Goal: Task Accomplishment & Management: Complete application form

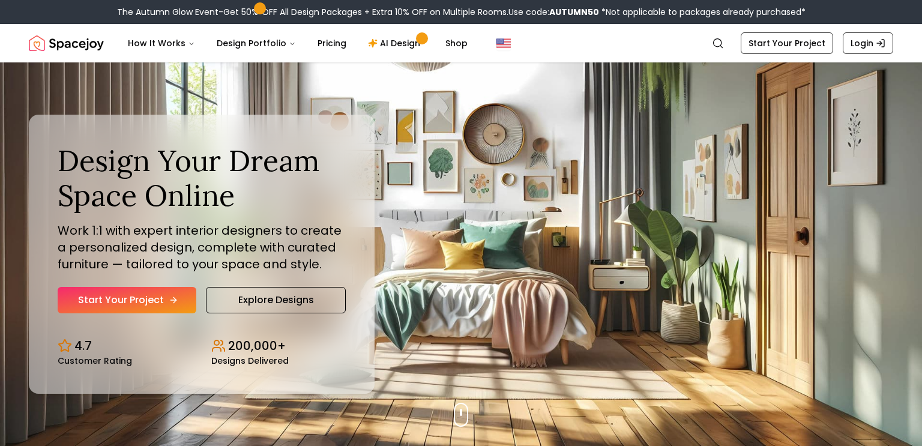
click at [159, 300] on link "Start Your Project" at bounding box center [127, 300] width 139 height 26
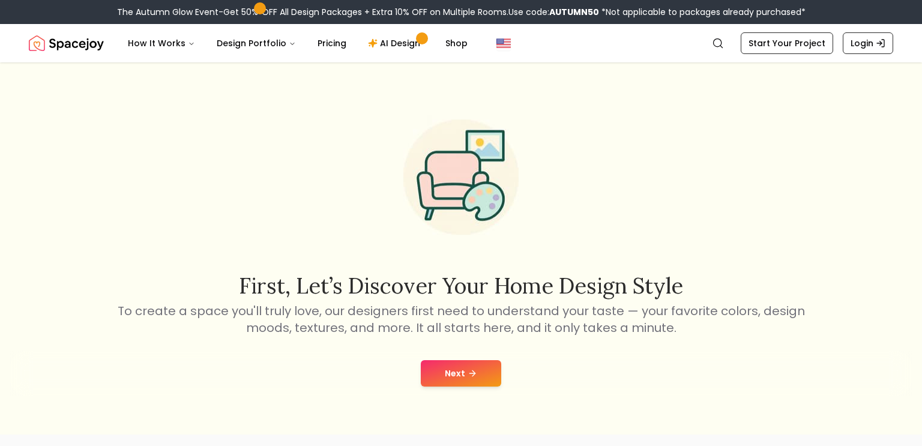
click at [462, 376] on button "Next" at bounding box center [461, 373] width 80 height 26
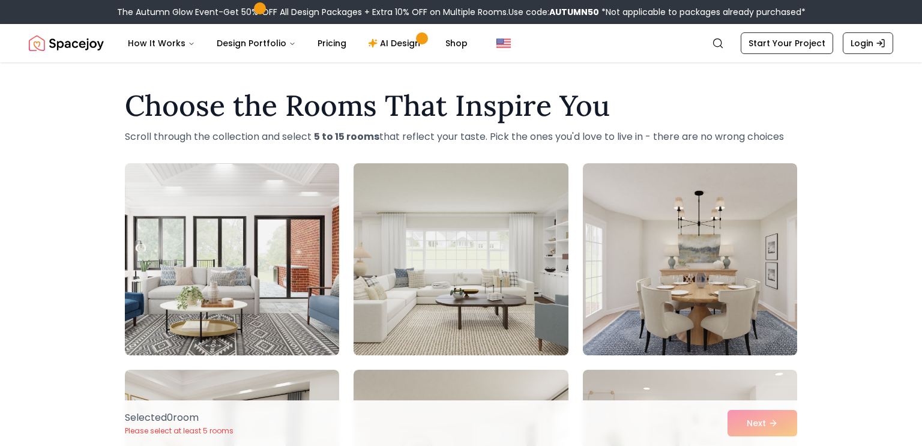
click at [489, 259] on img at bounding box center [460, 259] width 225 height 202
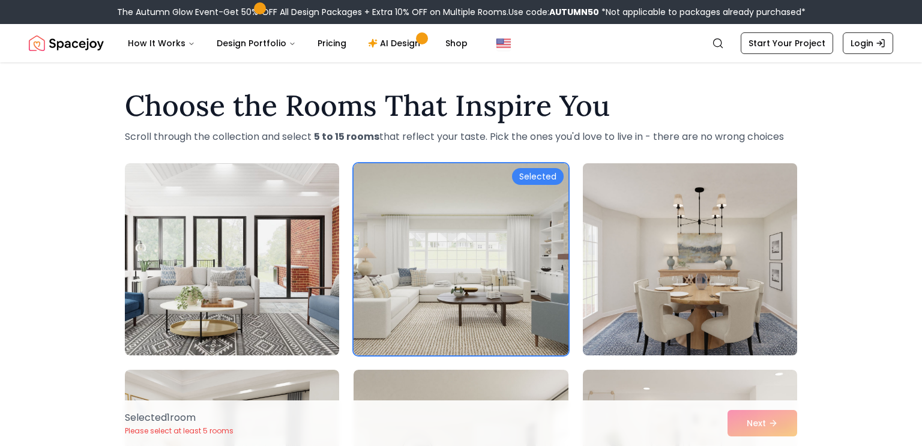
click at [637, 266] on img at bounding box center [689, 259] width 225 height 202
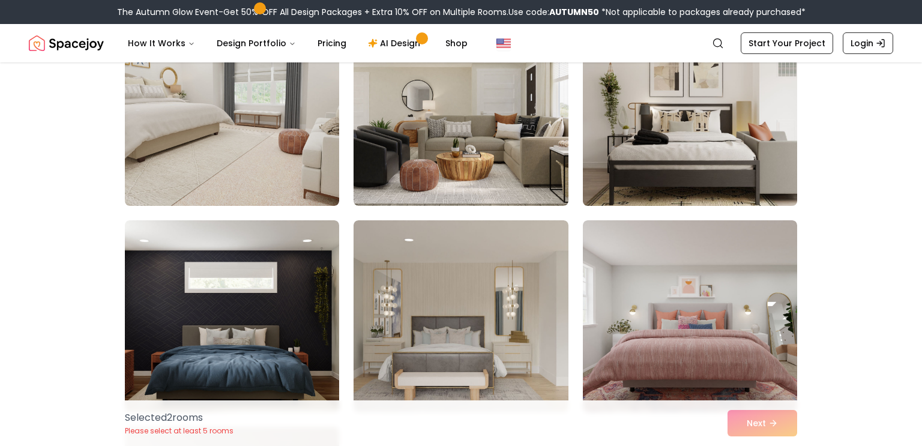
scroll to position [355, 0]
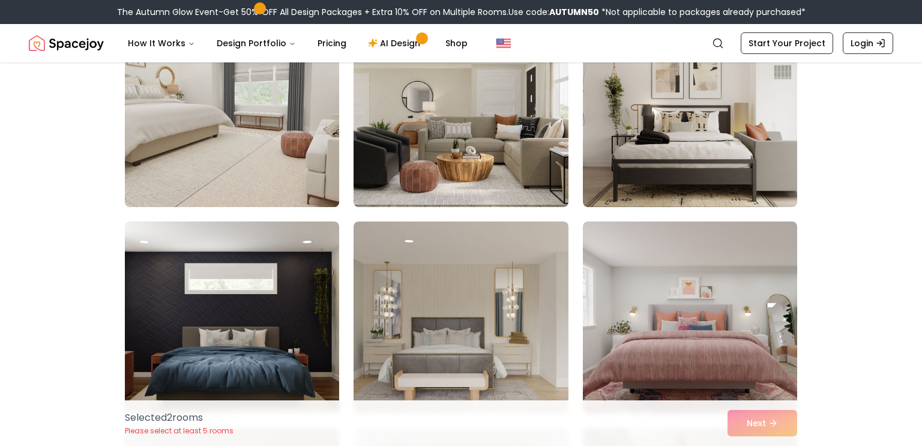
click at [247, 114] on img at bounding box center [231, 111] width 225 height 202
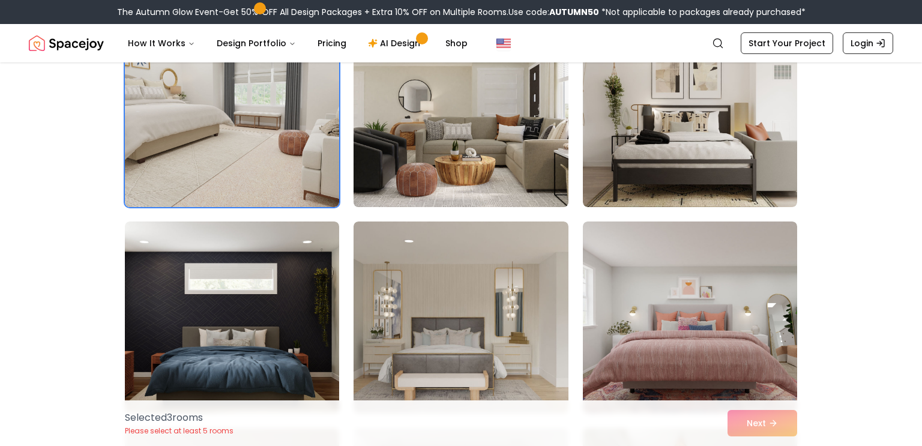
click at [431, 124] on img at bounding box center [460, 111] width 225 height 202
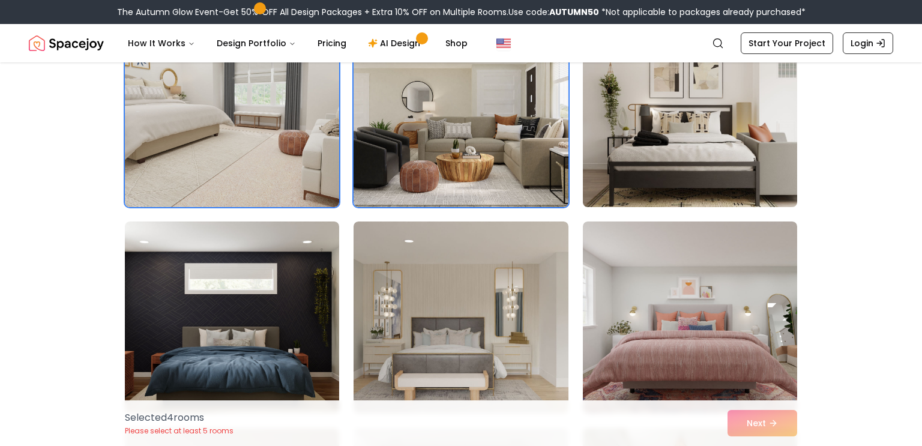
click at [645, 150] on img at bounding box center [689, 111] width 225 height 202
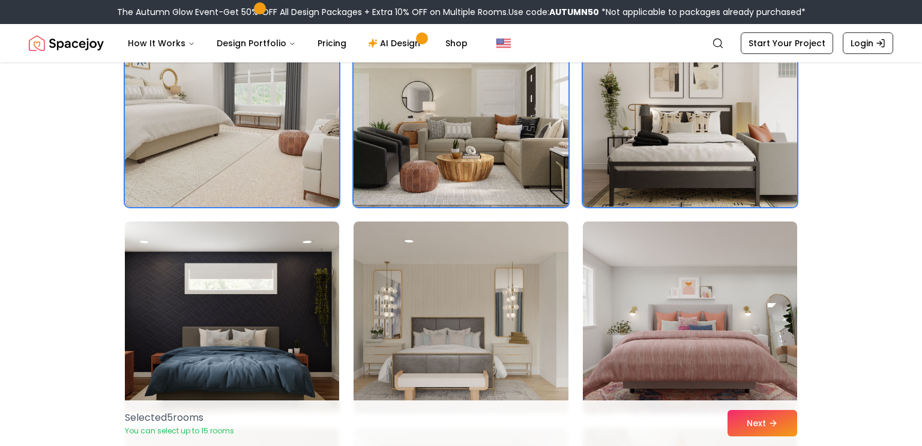
click at [645, 150] on img at bounding box center [689, 111] width 225 height 202
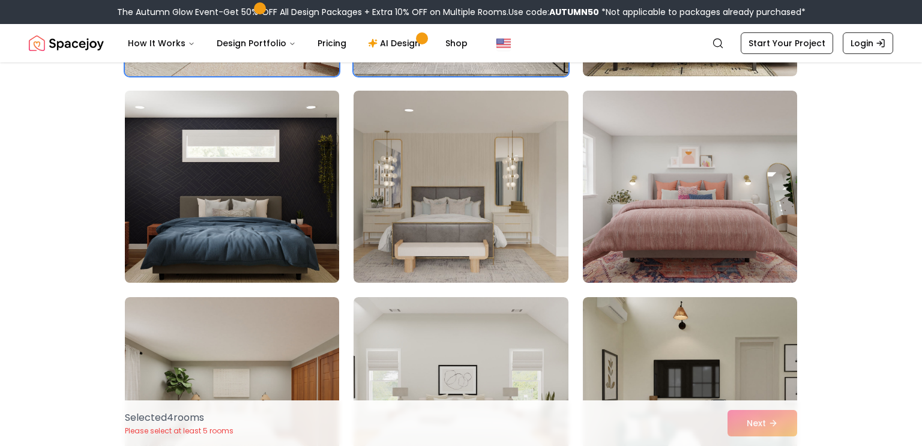
click at [242, 198] on img at bounding box center [231, 187] width 225 height 202
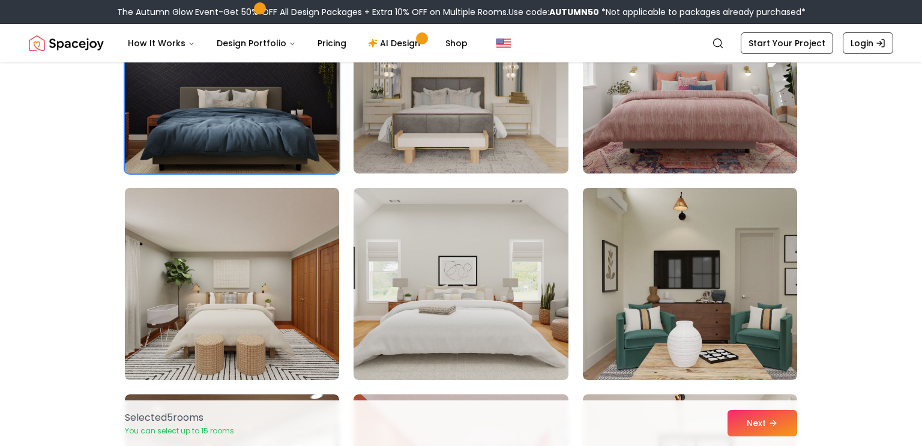
scroll to position [595, 0]
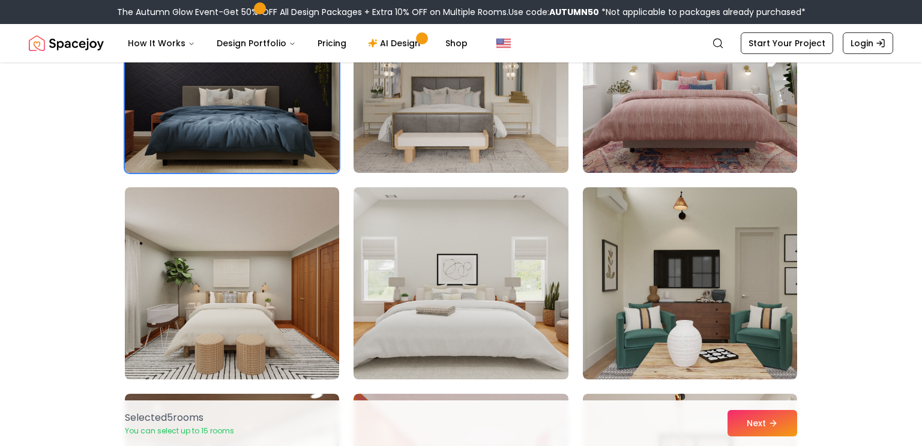
click at [471, 263] on img at bounding box center [460, 283] width 225 height 202
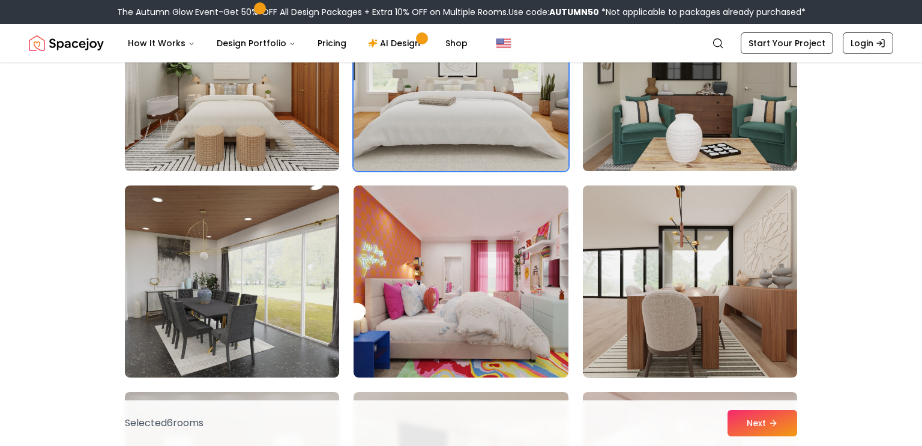
scroll to position [803, 0]
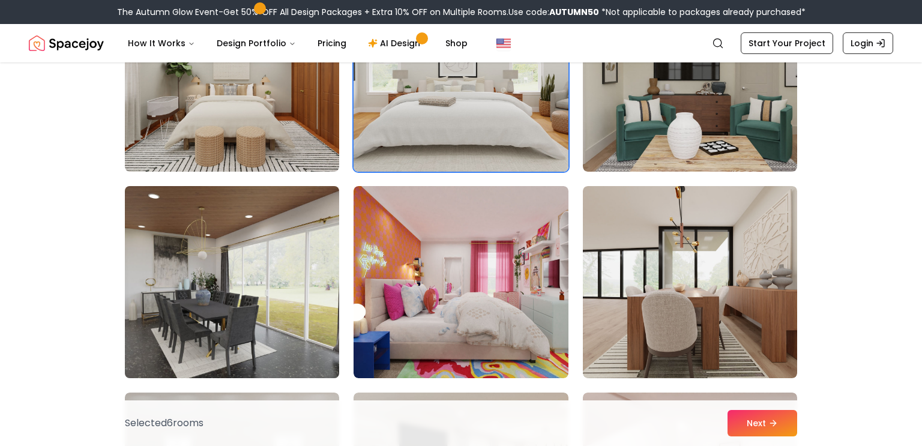
click at [249, 281] on img at bounding box center [231, 282] width 225 height 202
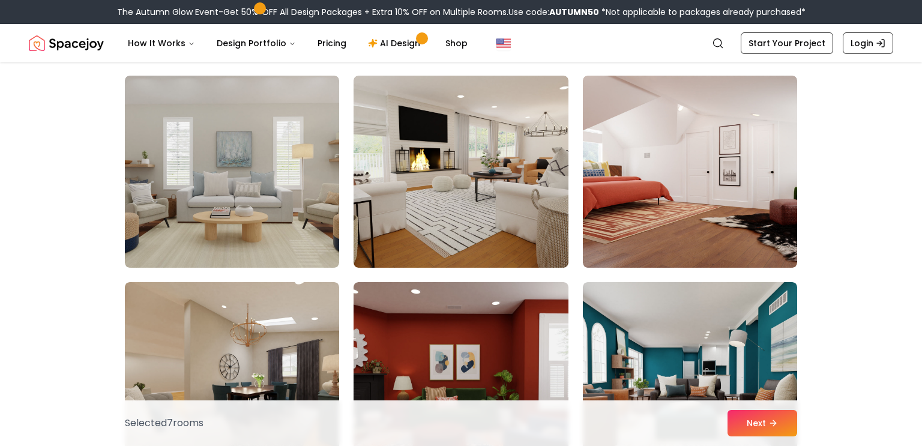
scroll to position [1117, 0]
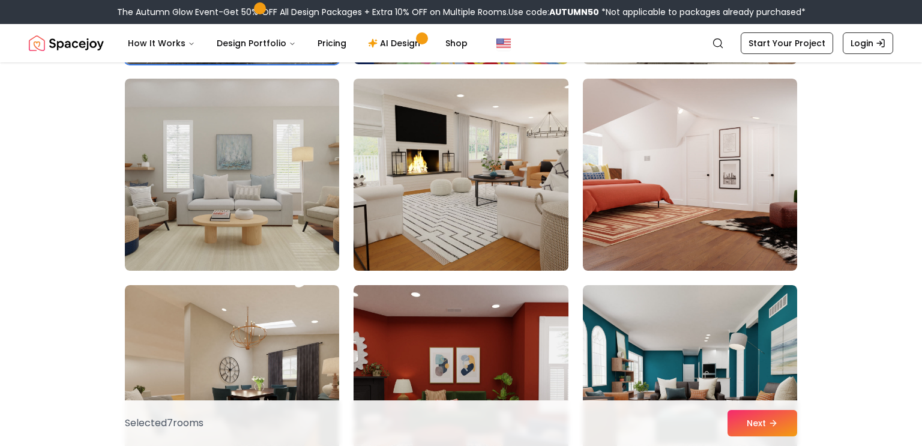
click at [437, 244] on img at bounding box center [460, 175] width 225 height 202
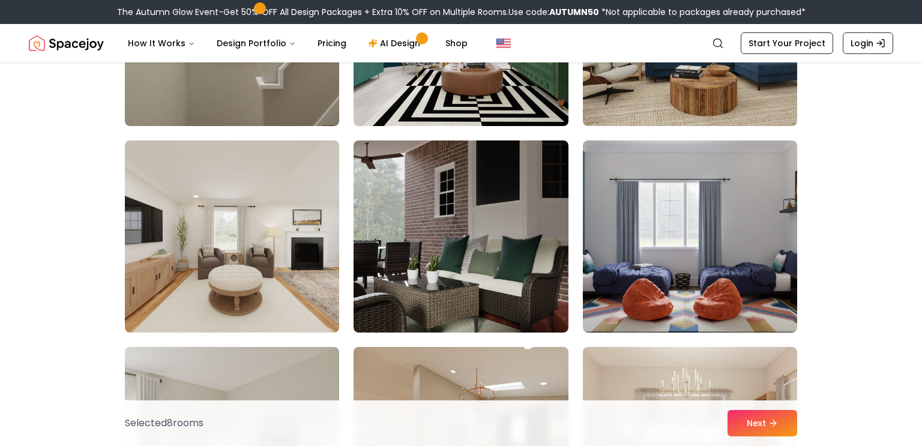
scroll to position [1673, 0]
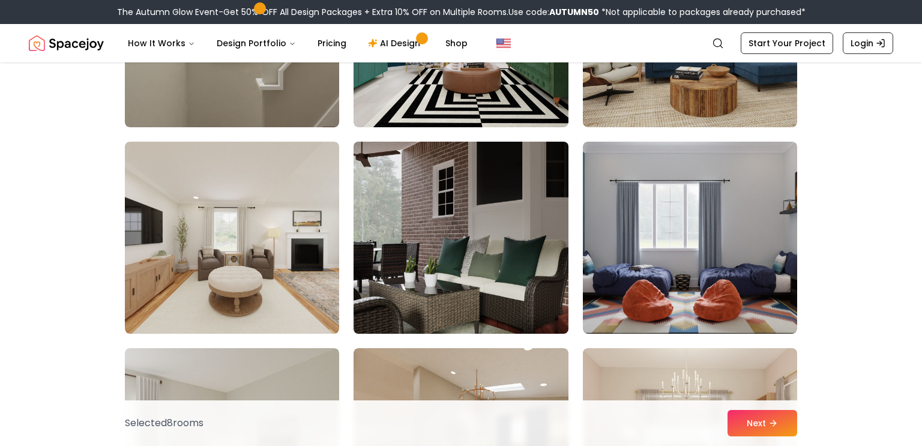
click at [511, 274] on img at bounding box center [460, 238] width 225 height 202
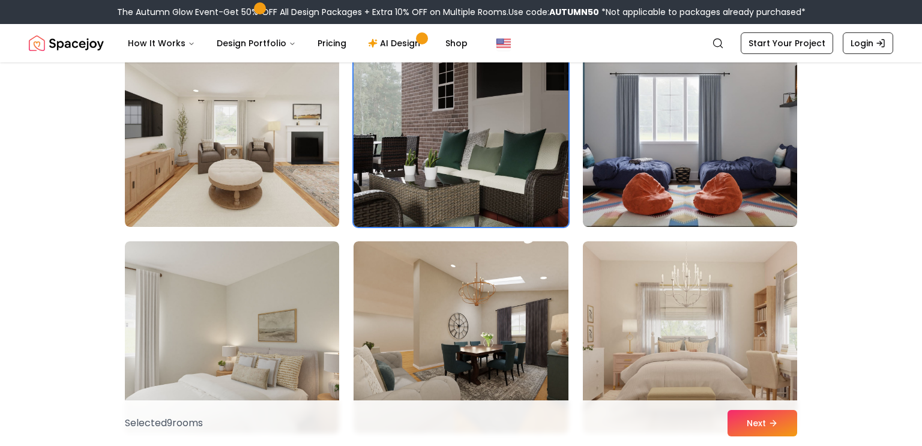
scroll to position [1828, 0]
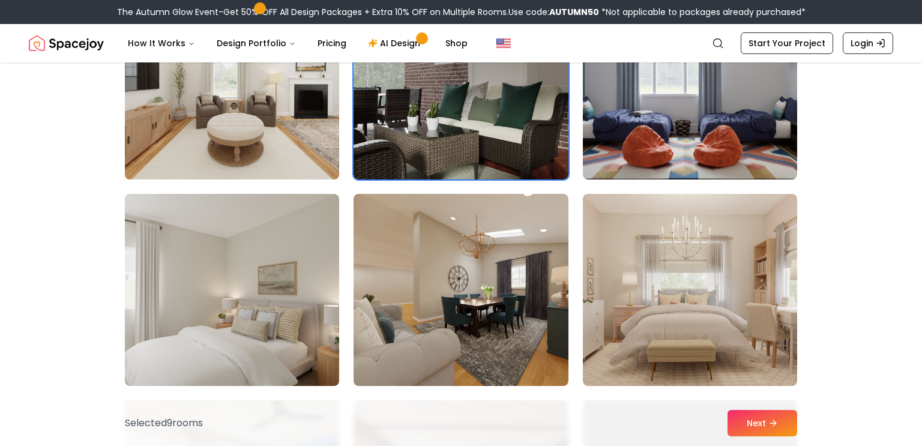
click at [248, 133] on img at bounding box center [231, 84] width 225 height 202
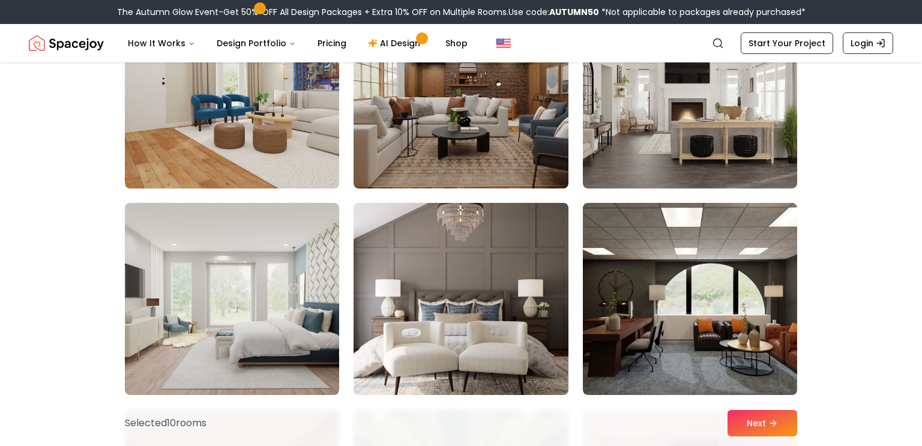
scroll to position [2233, 0]
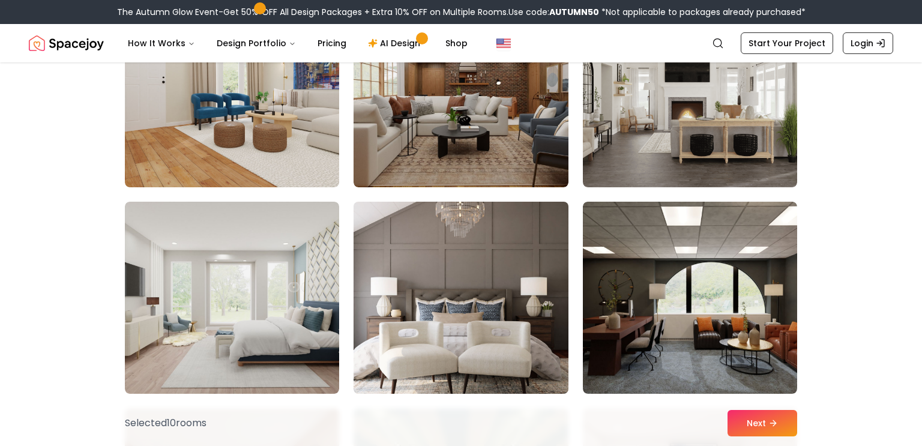
click at [453, 236] on img at bounding box center [460, 298] width 225 height 202
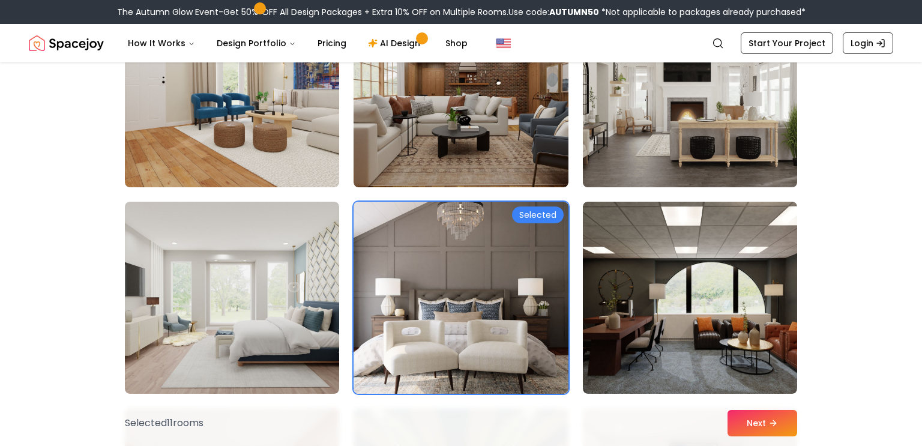
click at [620, 85] on img at bounding box center [689, 91] width 225 height 202
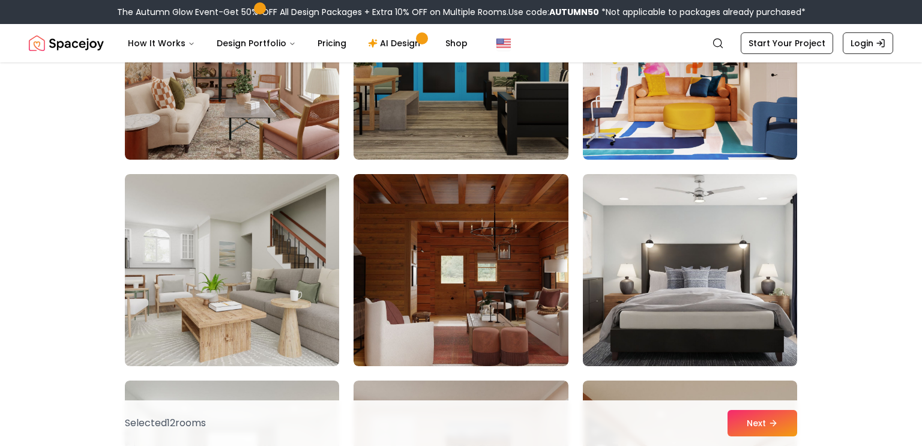
scroll to position [2686, 0]
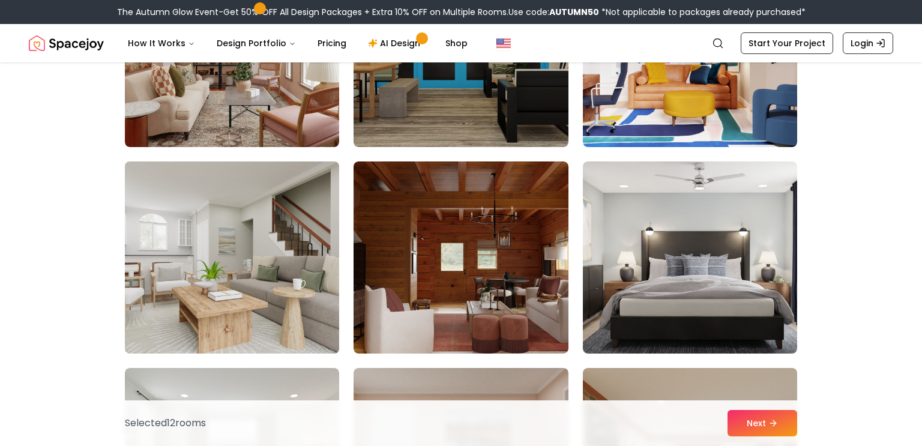
click at [264, 202] on img at bounding box center [231, 258] width 225 height 202
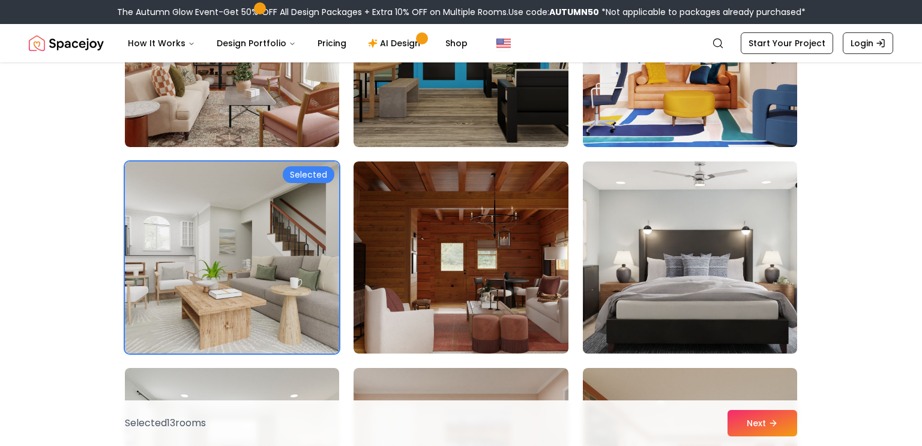
click at [713, 233] on img at bounding box center [689, 258] width 225 height 202
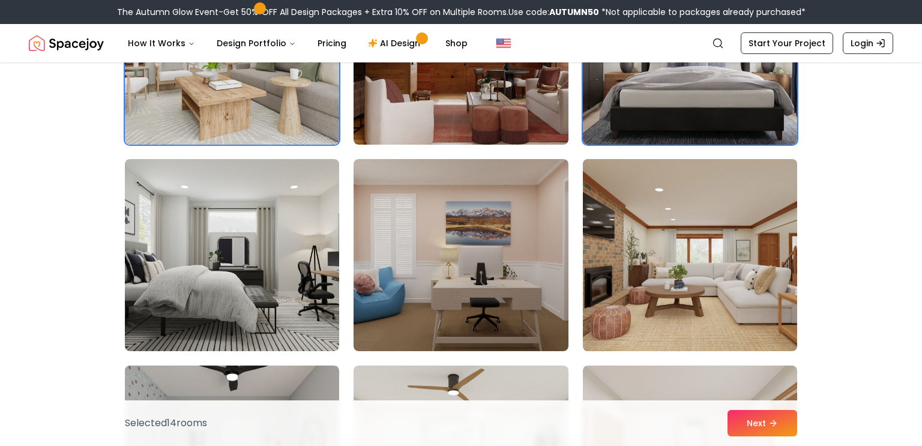
scroll to position [2892, 0]
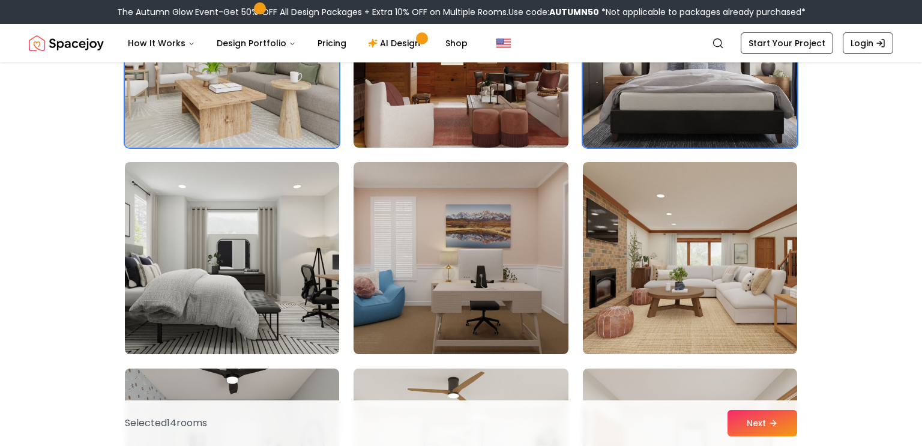
click at [237, 233] on img at bounding box center [231, 258] width 225 height 202
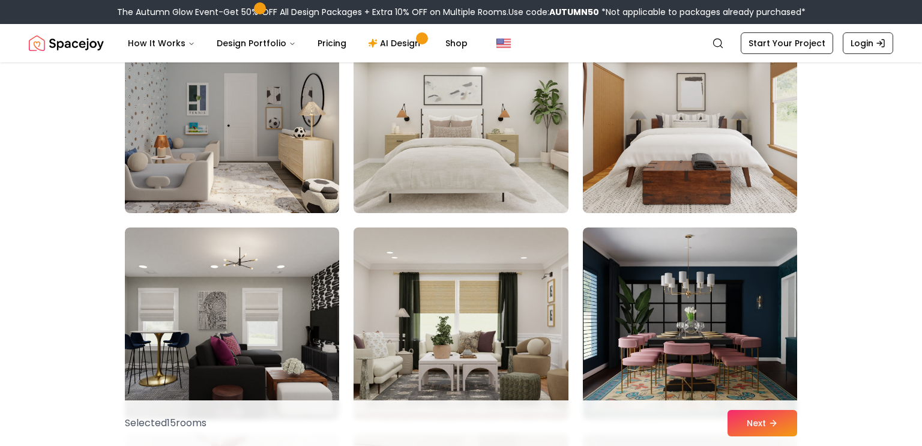
scroll to position [3243, 0]
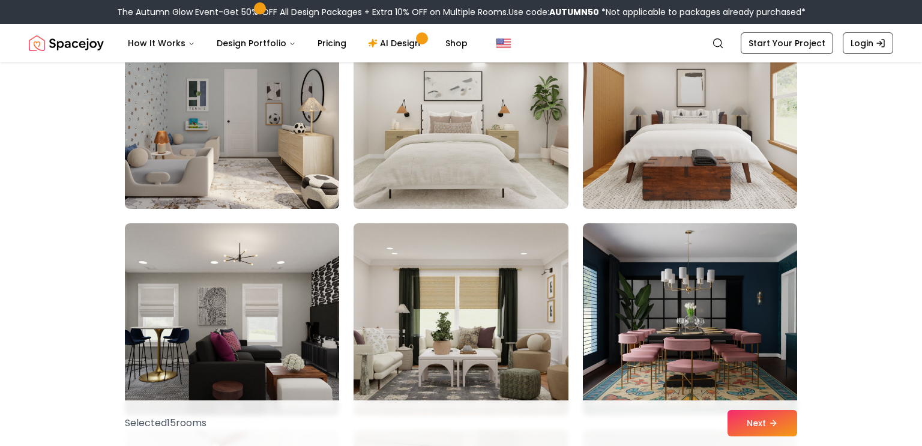
click at [444, 265] on img at bounding box center [460, 319] width 225 height 202
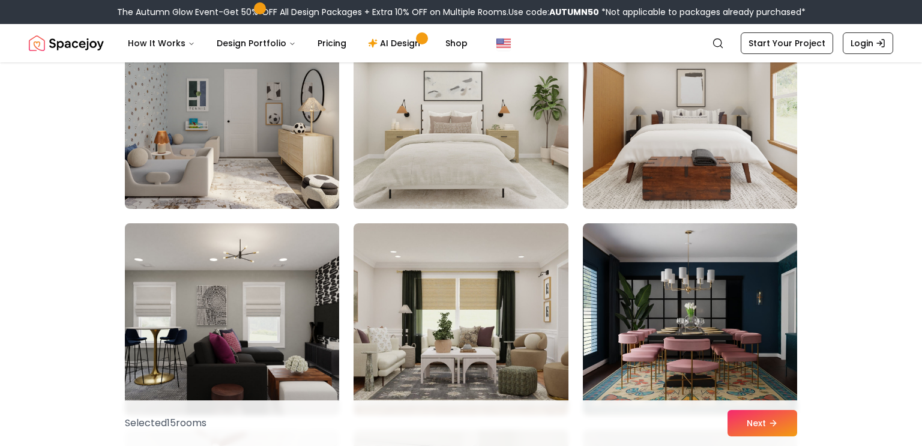
click at [260, 301] on img at bounding box center [231, 319] width 225 height 202
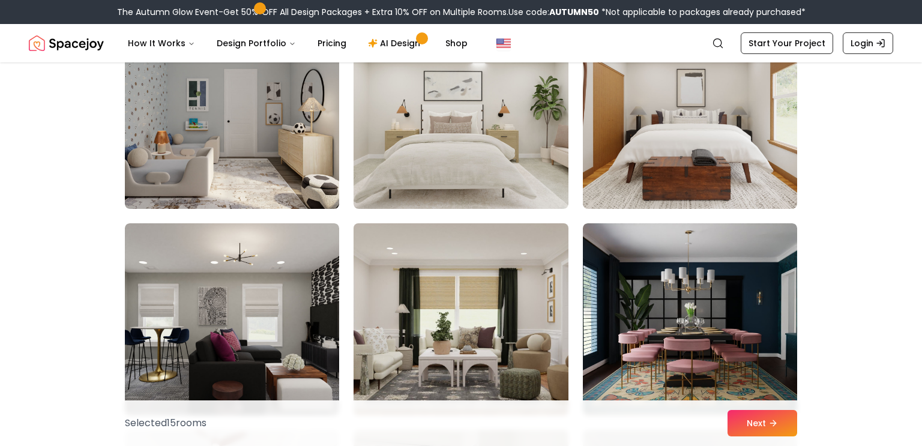
click at [463, 306] on img at bounding box center [460, 319] width 225 height 202
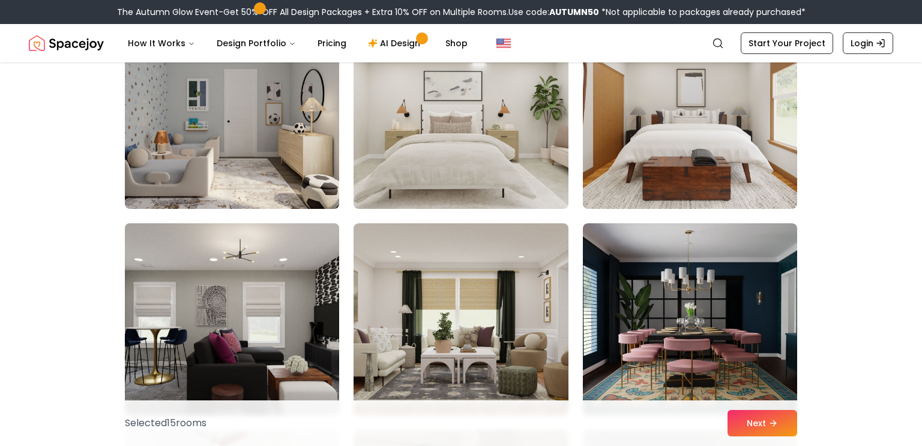
click at [208, 332] on img at bounding box center [231, 319] width 225 height 202
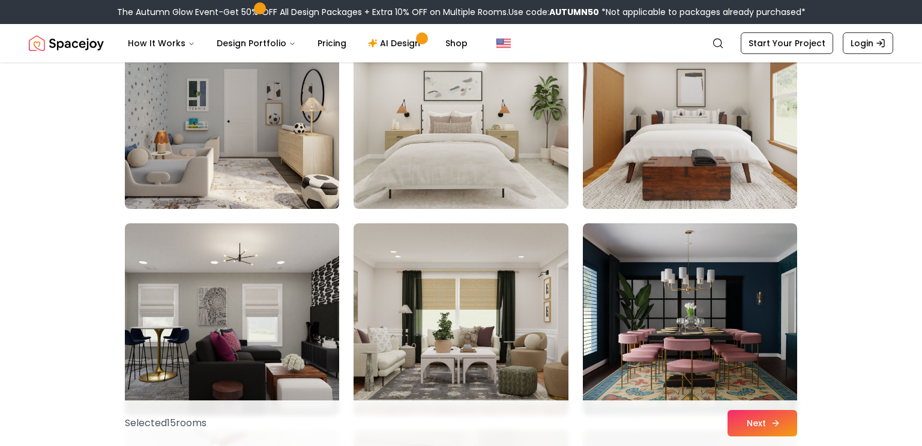
click at [748, 418] on button "Next" at bounding box center [762, 423] width 70 height 26
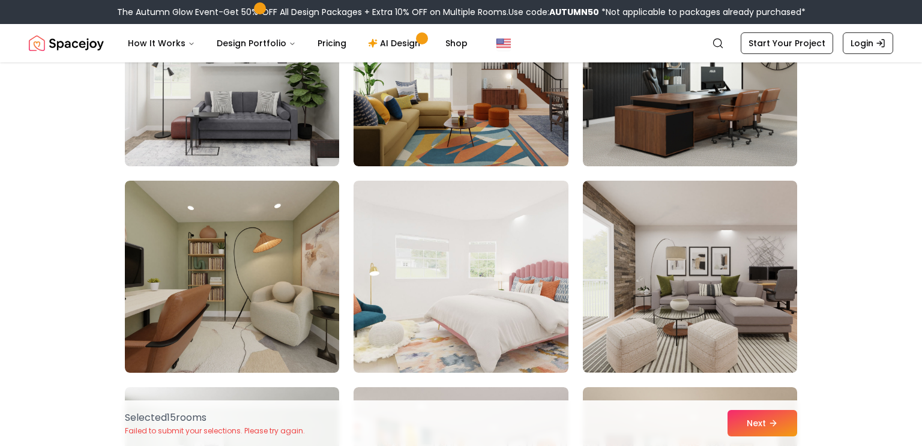
scroll to position [5760, 0]
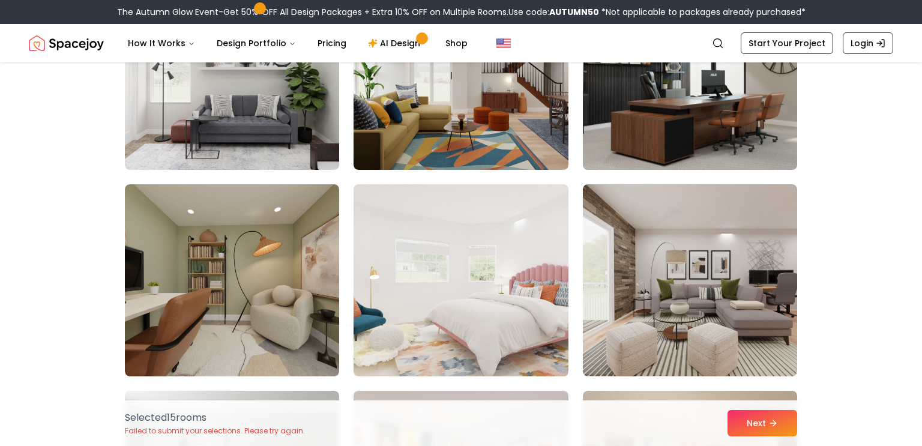
click at [677, 145] on img at bounding box center [689, 74] width 225 height 202
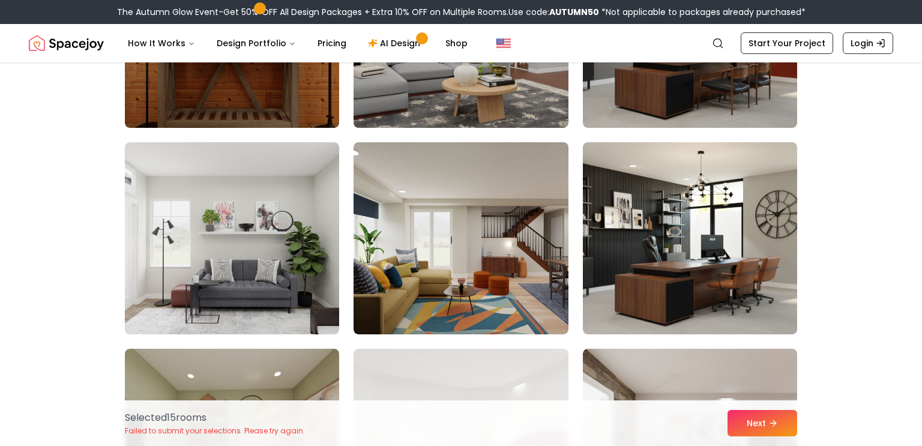
scroll to position [5592, 0]
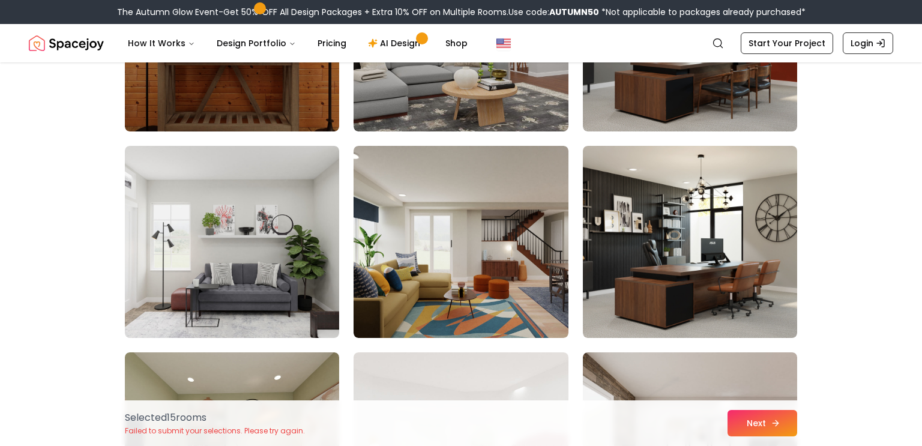
click at [747, 428] on button "Next" at bounding box center [762, 423] width 70 height 26
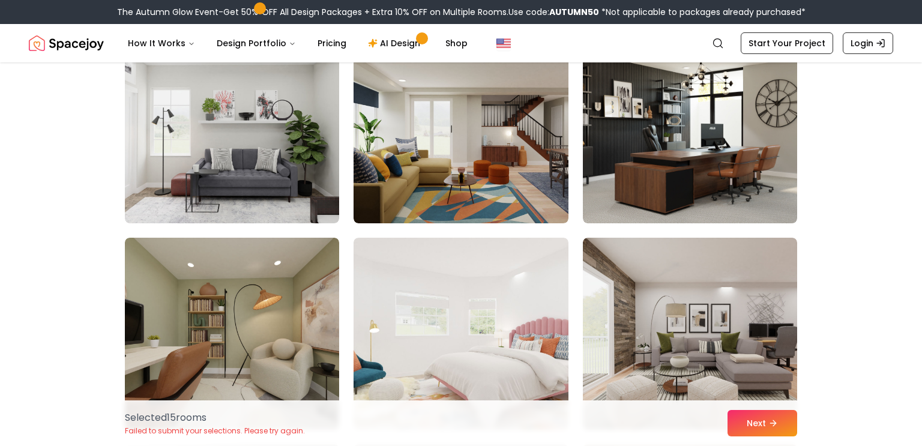
scroll to position [5706, 0]
click at [281, 429] on p "Failed to submit your selections. Please try again." at bounding box center [215, 431] width 180 height 10
click at [792, 35] on link "Start Your Project" at bounding box center [787, 43] width 92 height 22
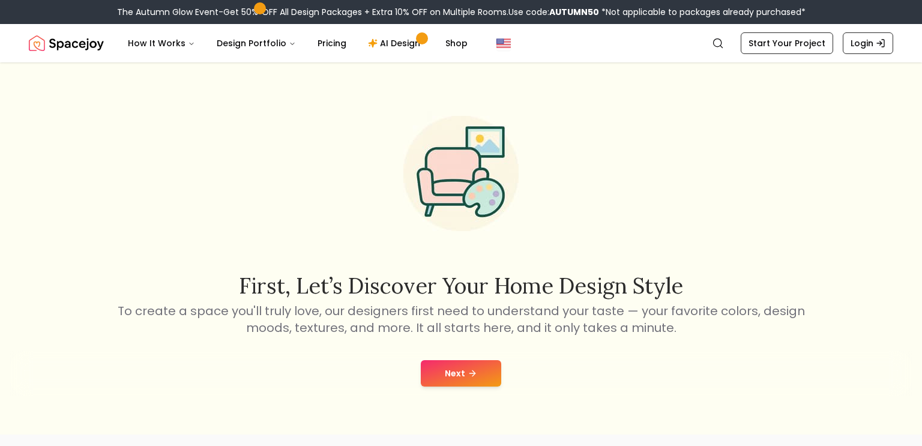
click at [471, 371] on icon at bounding box center [473, 374] width 10 height 10
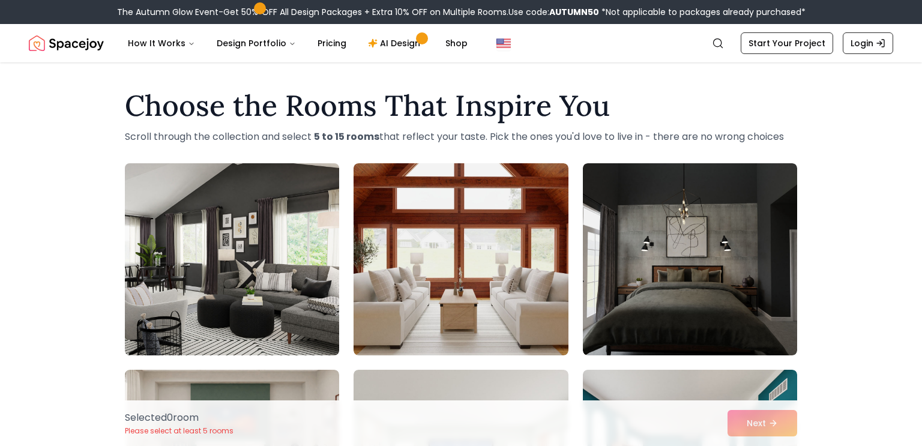
click at [186, 246] on img at bounding box center [231, 259] width 225 height 202
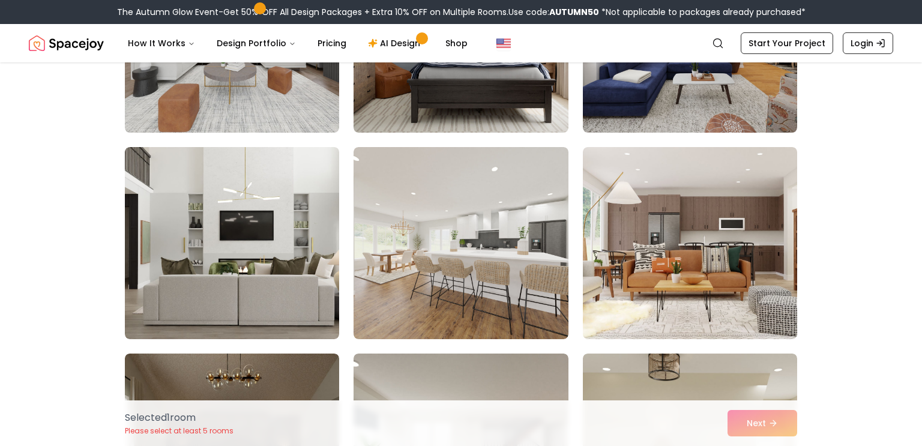
scroll to position [1877, 0]
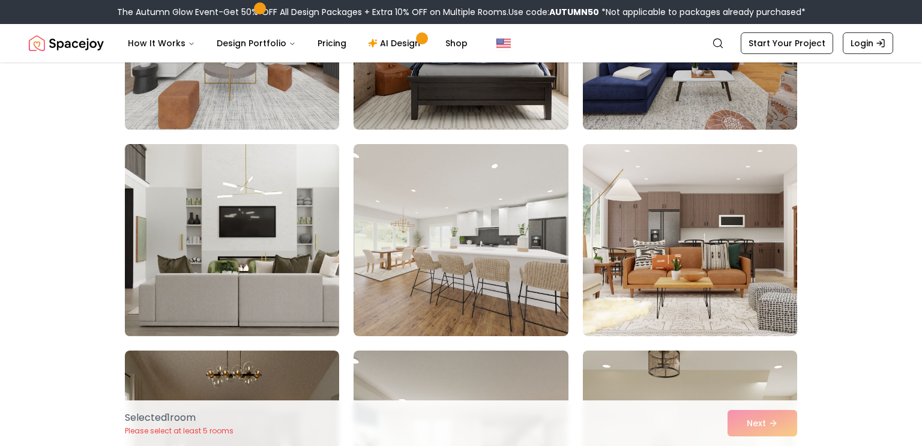
click at [235, 245] on img at bounding box center [231, 240] width 225 height 202
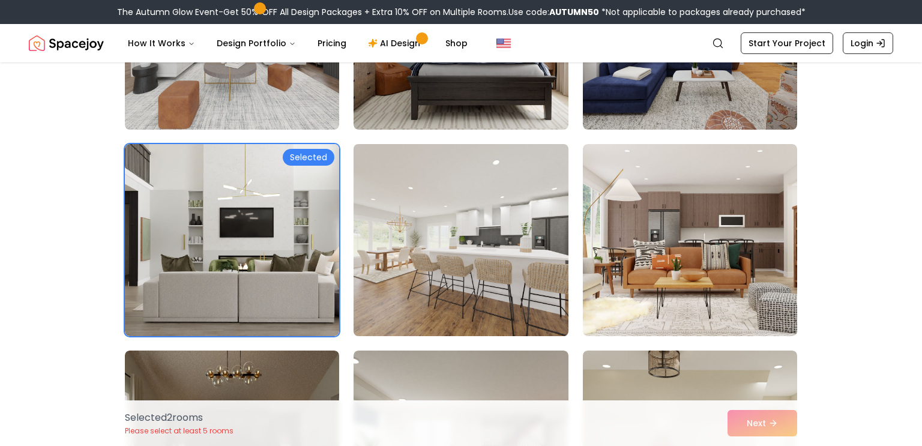
click at [462, 248] on img at bounding box center [460, 240] width 225 height 202
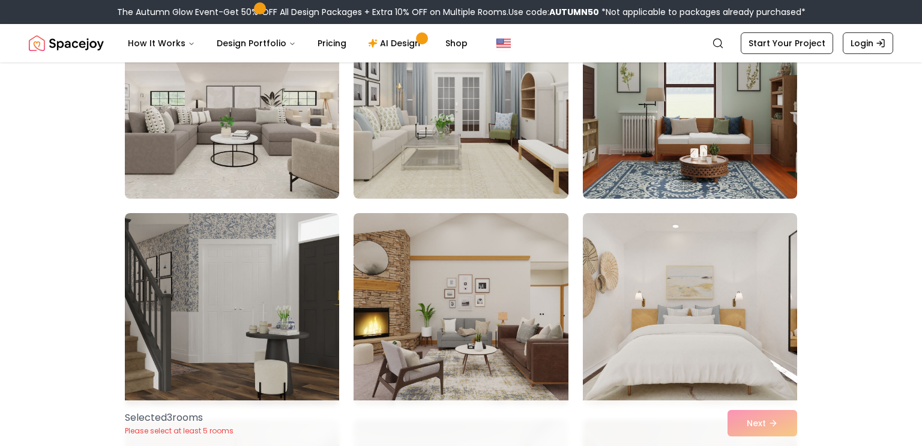
scroll to position [2428, 0]
click at [236, 119] on img at bounding box center [231, 102] width 225 height 202
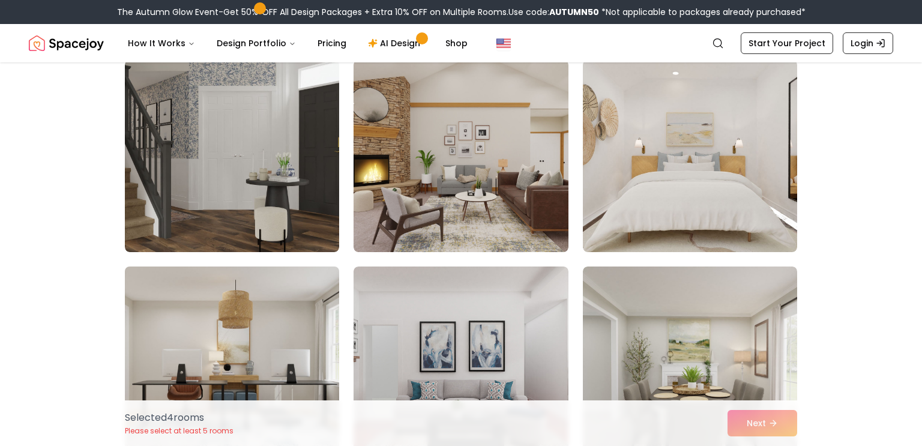
scroll to position [2578, 0]
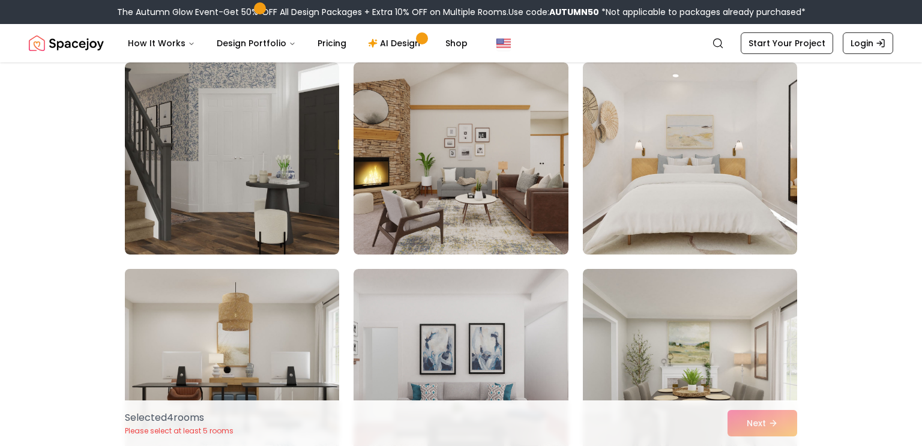
click at [253, 218] on img at bounding box center [232, 158] width 214 height 192
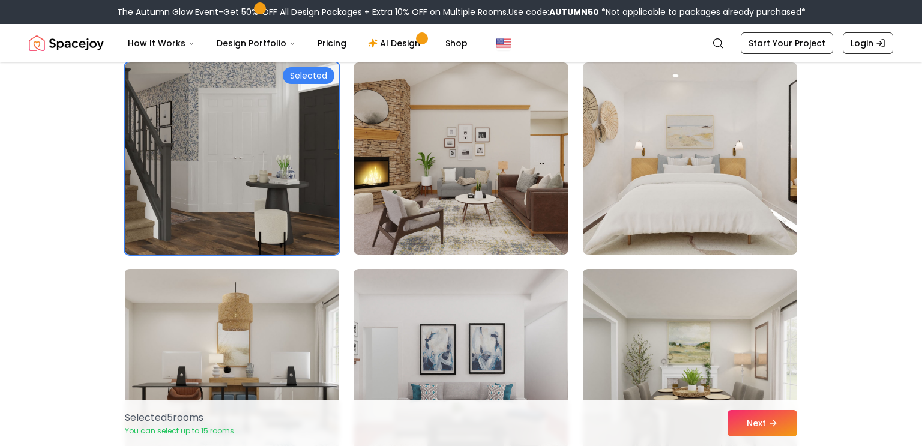
click at [253, 218] on img at bounding box center [232, 158] width 214 height 192
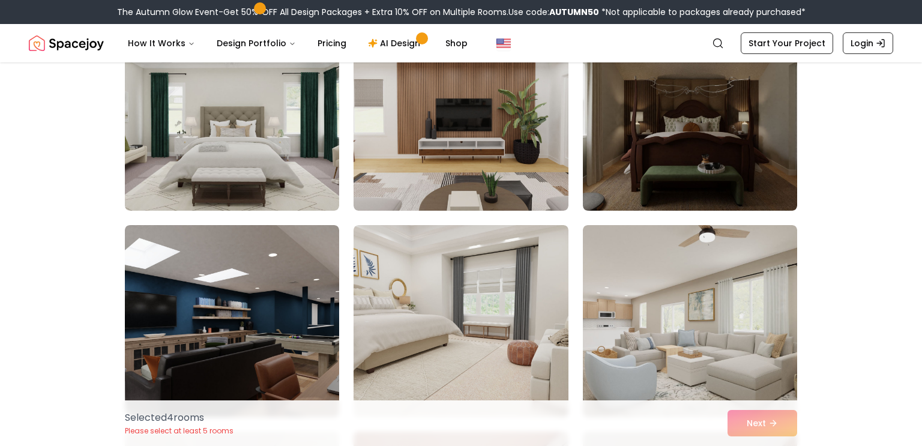
scroll to position [3240, 0]
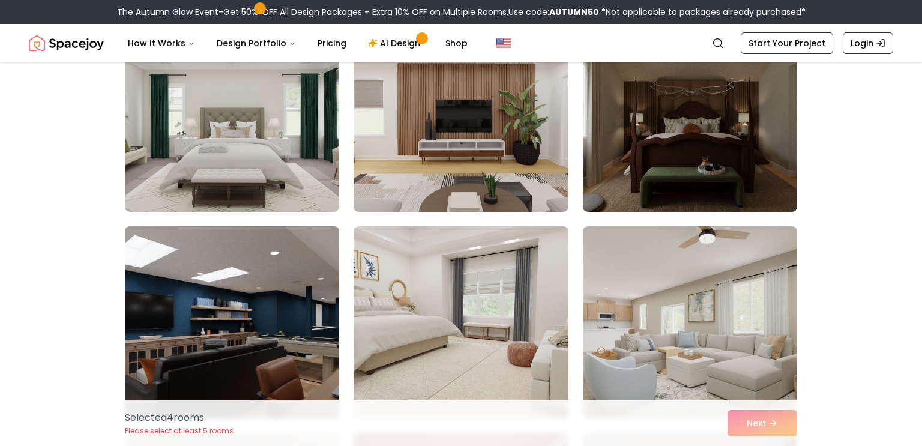
click at [223, 244] on img at bounding box center [231, 322] width 225 height 202
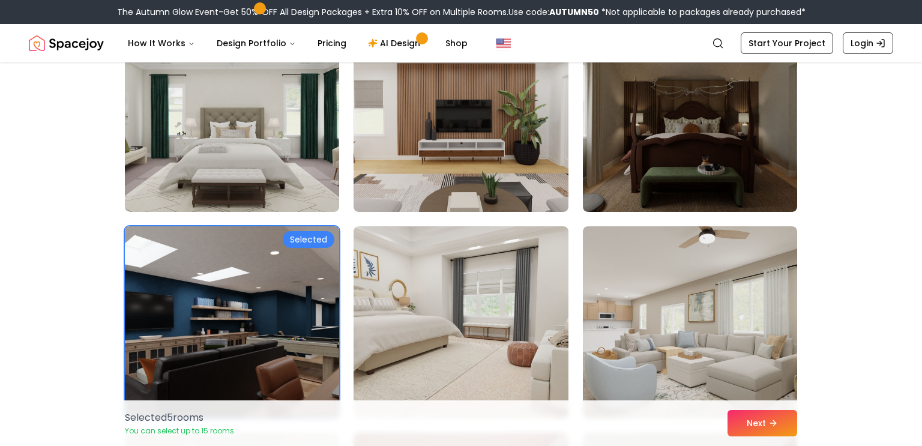
click at [224, 268] on img at bounding box center [231, 322] width 225 height 202
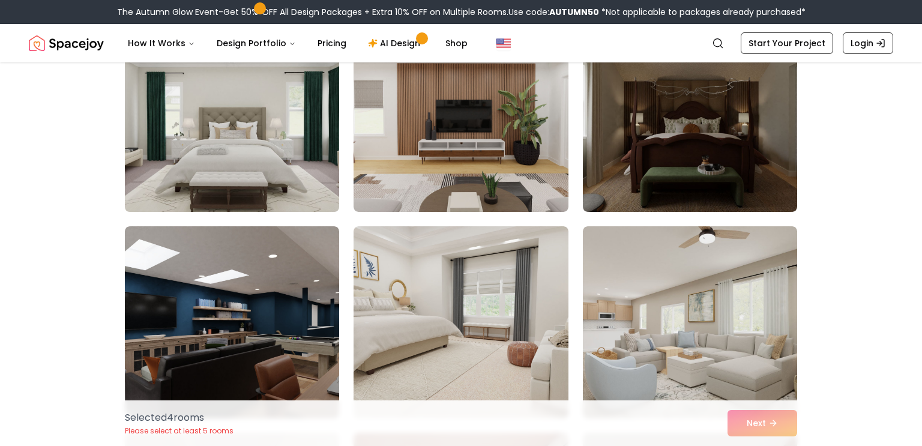
click at [186, 170] on img at bounding box center [231, 116] width 225 height 202
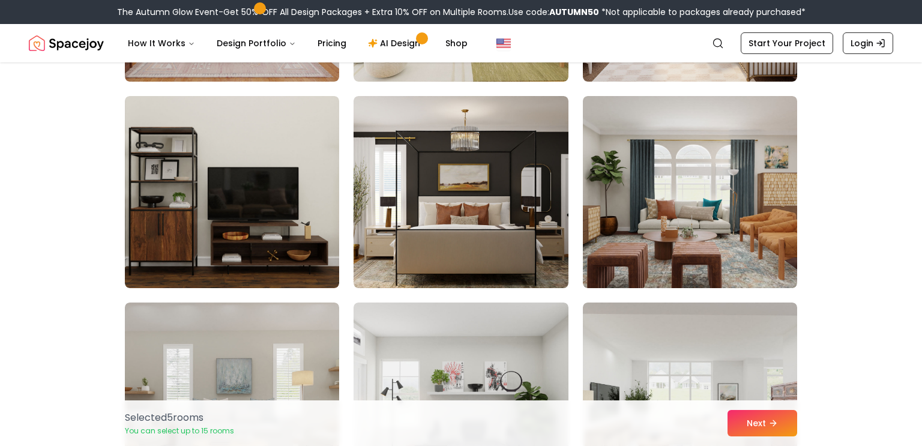
scroll to position [4198, 0]
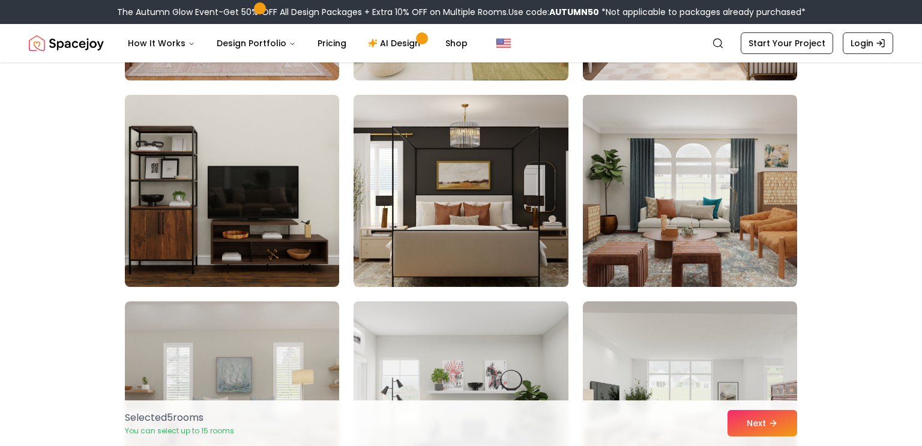
click at [472, 192] on img at bounding box center [460, 191] width 225 height 202
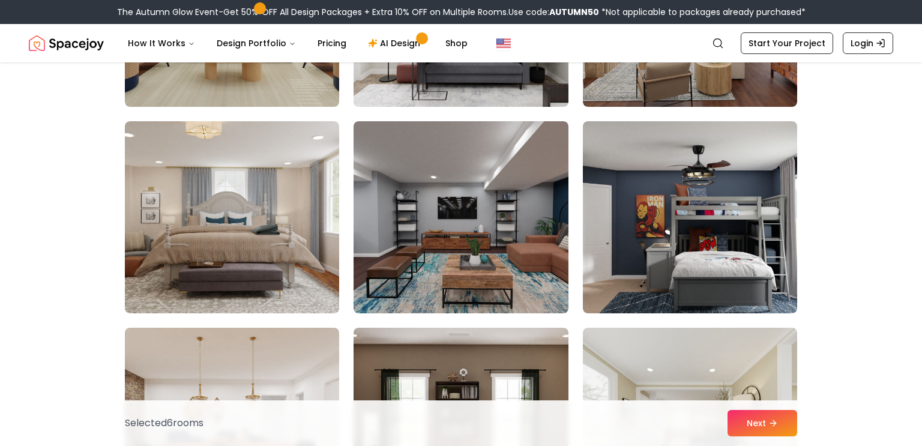
scroll to position [4587, 0]
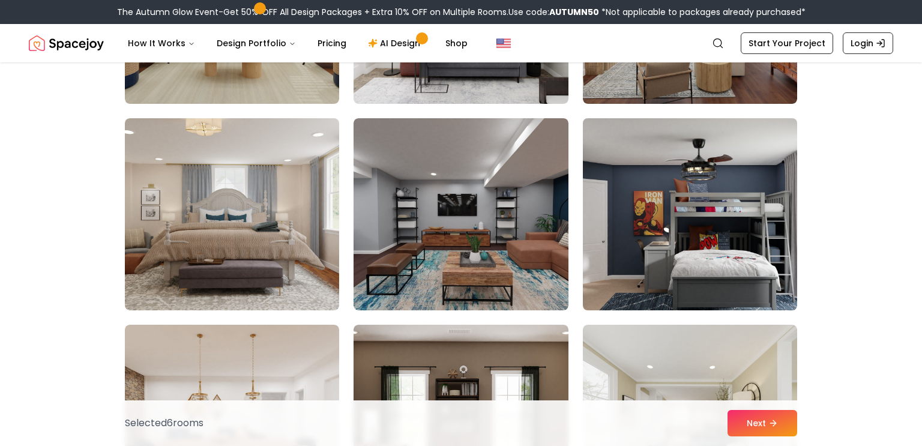
click at [642, 232] on img at bounding box center [689, 214] width 225 height 202
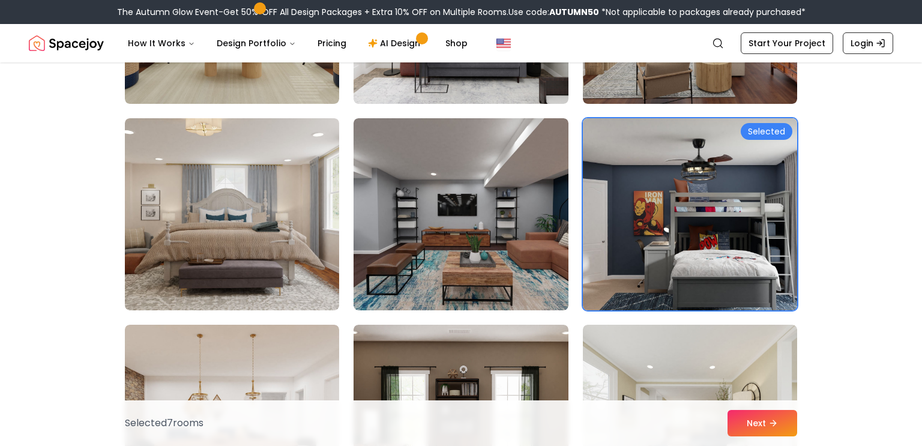
click at [642, 232] on img at bounding box center [689, 214] width 225 height 202
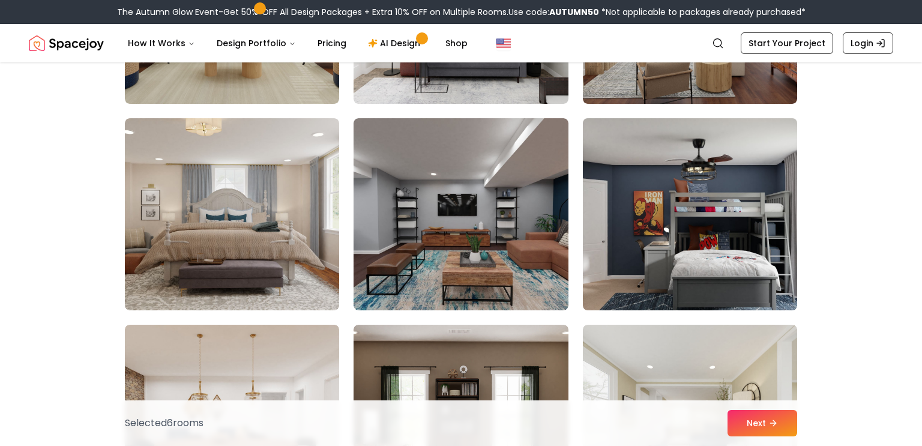
click at [696, 229] on img at bounding box center [689, 214] width 225 height 202
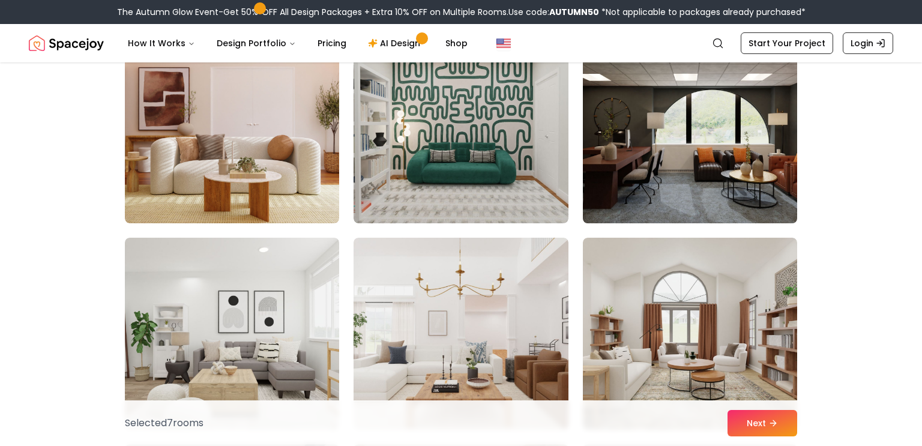
scroll to position [5706, 0]
